Goal: Task Accomplishment & Management: Use online tool/utility

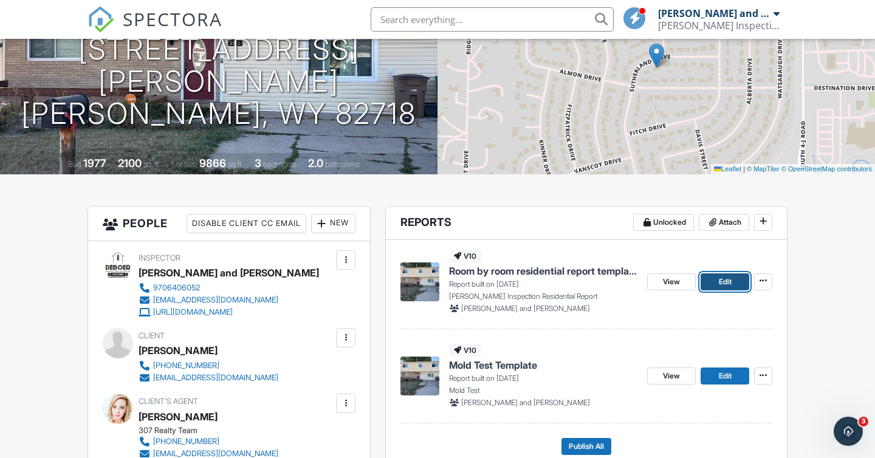
click at [719, 287] on span "Edit" at bounding box center [725, 282] width 13 height 12
